Goal: Transaction & Acquisition: Purchase product/service

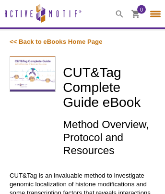
select select "[GEOGRAPHIC_DATA], The"
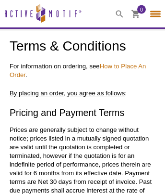
select select "[GEOGRAPHIC_DATA], The"
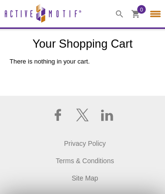
select select "[GEOGRAPHIC_DATA], The"
click at [58, 121] on icon at bounding box center [58, 115] width 6 height 12
click at [82, 122] on icon at bounding box center [82, 115] width 13 height 13
